Goal: Task Accomplishment & Management: Complete application form

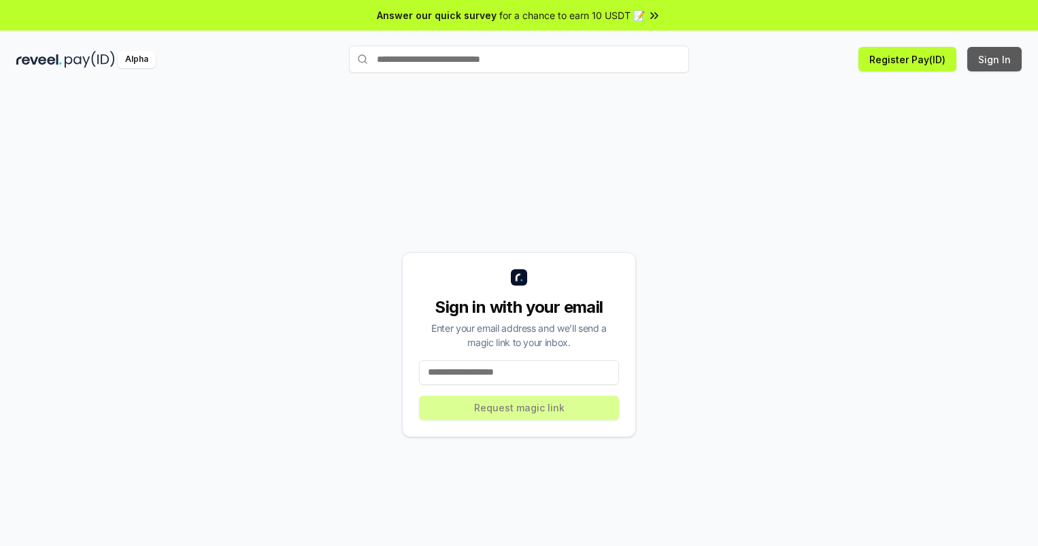
click at [995, 59] on button "Sign In" at bounding box center [994, 59] width 54 height 24
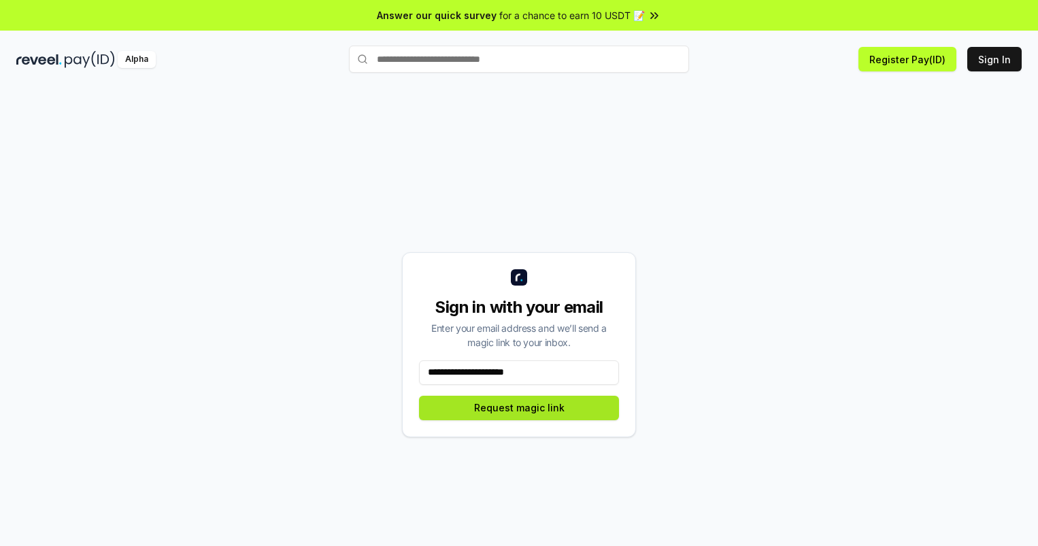
type input "**********"
click at [519, 407] on button "Request magic link" at bounding box center [519, 408] width 200 height 24
